Goal: Find specific page/section: Find specific page/section

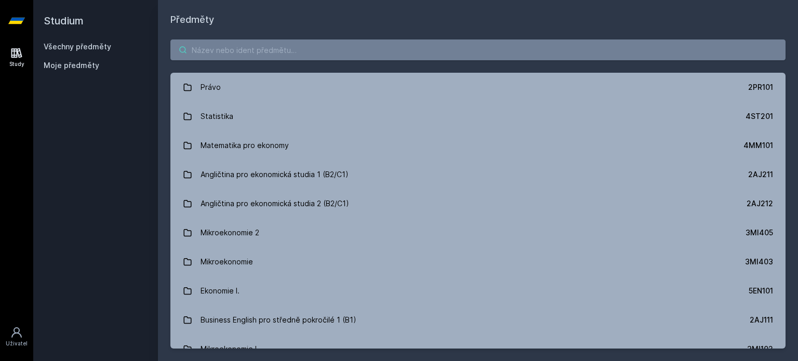
click at [285, 48] on input "search" at bounding box center [477, 49] width 615 height 21
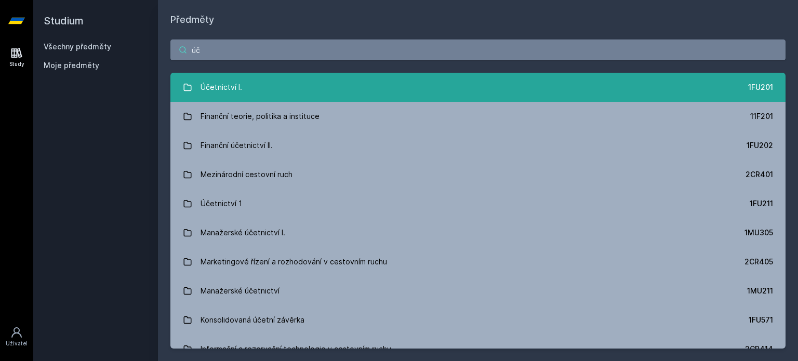
type input "úč"
click at [213, 83] on div "Účetnictví I." at bounding box center [222, 87] width 42 height 21
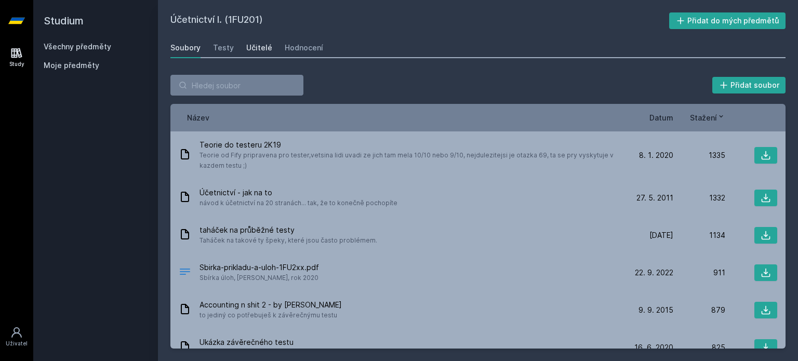
click at [258, 51] on div "Učitelé" at bounding box center [259, 48] width 26 height 10
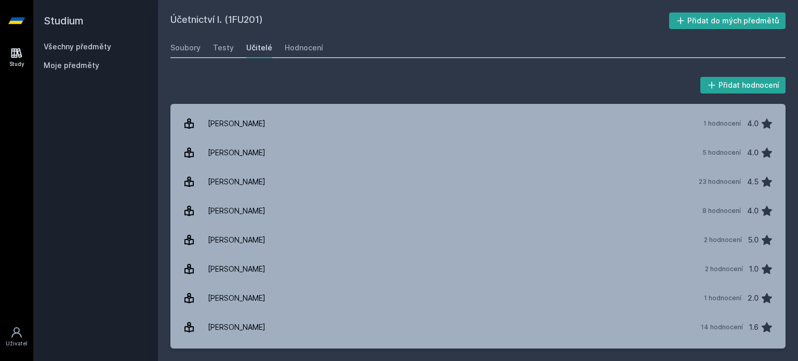
scroll to position [1878, 0]
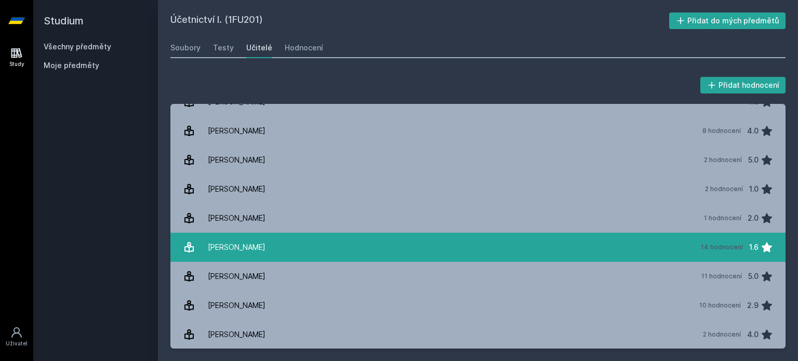
click at [261, 248] on div "[PERSON_NAME]" at bounding box center [237, 247] width 58 height 21
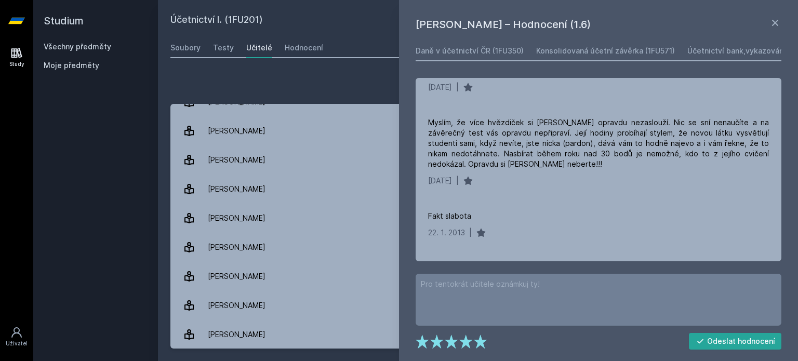
scroll to position [135, 0]
